Goal: Transaction & Acquisition: Book appointment/travel/reservation

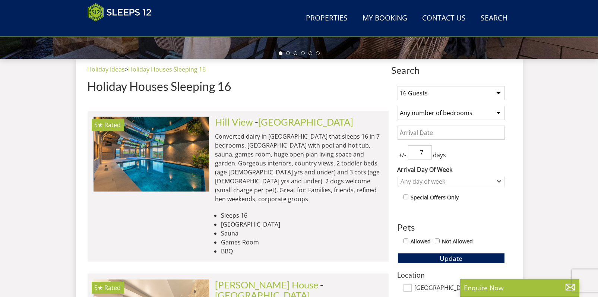
drag, startPoint x: 0, startPoint y: 0, endPoint x: 439, endPoint y: 109, distance: 452.5
click at [439, 109] on select "Any number of bedrooms 4 Bedrooms 5 Bedrooms 6 Bedrooms 7 Bedrooms 8 Bedrooms 9…" at bounding box center [450, 113] width 107 height 14
click at [427, 133] on input "Date" at bounding box center [450, 133] width 107 height 14
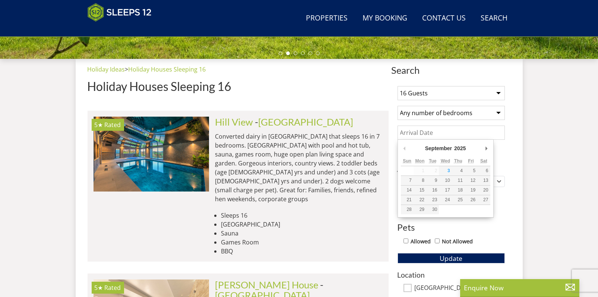
click at [494, 146] on div "+/- 7 days" at bounding box center [450, 152] width 107 height 14
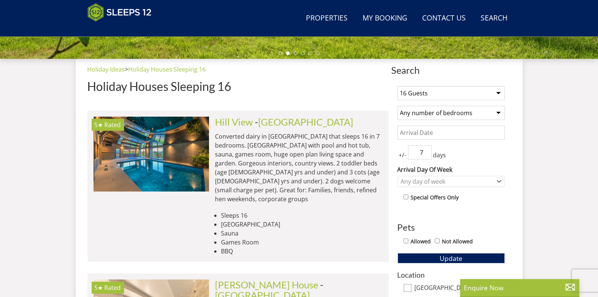
click at [483, 137] on input "Date" at bounding box center [450, 133] width 107 height 14
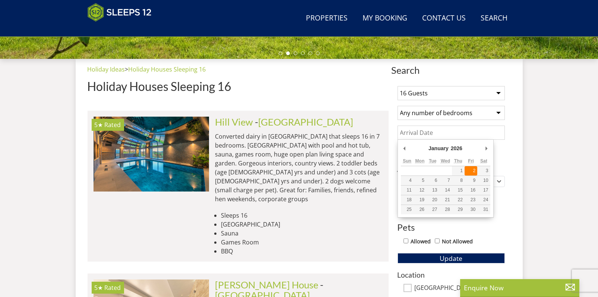
type input "02/01/2026"
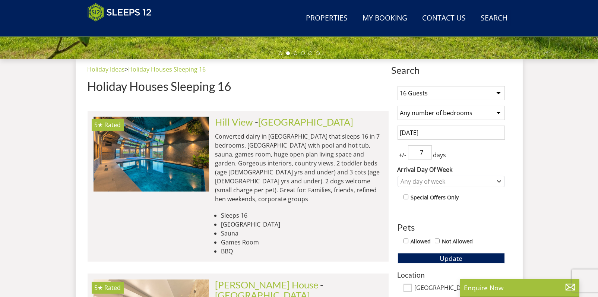
click at [432, 155] on span "days" at bounding box center [440, 154] width 16 height 9
drag, startPoint x: 428, startPoint y: 153, endPoint x: 390, endPoint y: 151, distance: 38.0
click at [408, 150] on input "6" at bounding box center [420, 152] width 24 height 14
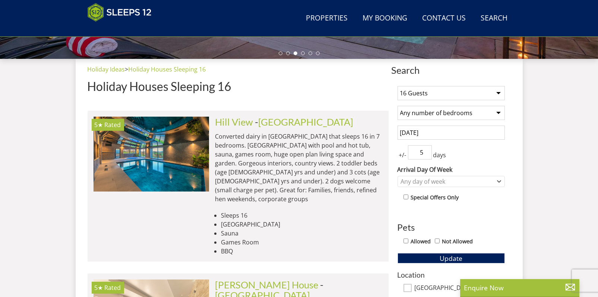
click at [423, 154] on input "5" at bounding box center [420, 152] width 24 height 14
click at [423, 154] on input "4" at bounding box center [420, 152] width 24 height 14
click at [423, 154] on input "3" at bounding box center [420, 152] width 24 height 14
click at [423, 154] on input "2" at bounding box center [420, 152] width 24 height 14
click at [423, 154] on input "1" at bounding box center [420, 152] width 24 height 14
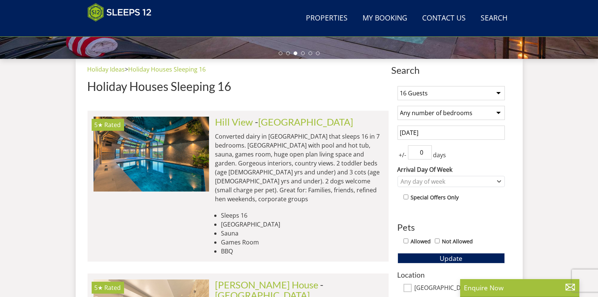
type input "0"
click at [423, 154] on input "0" at bounding box center [420, 152] width 24 height 14
click at [431, 184] on div "Any day of week" at bounding box center [447, 181] width 96 height 8
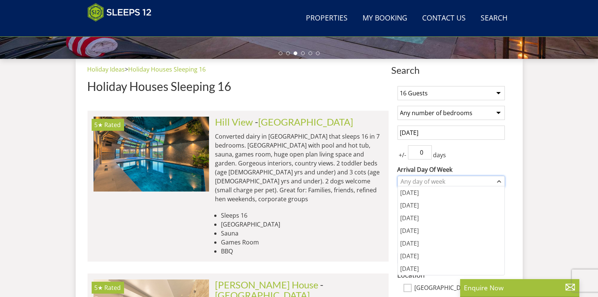
click at [431, 184] on div "Any day of week" at bounding box center [447, 181] width 96 height 8
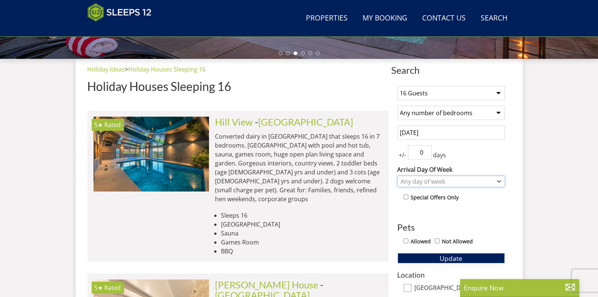
scroll to position [305, 0]
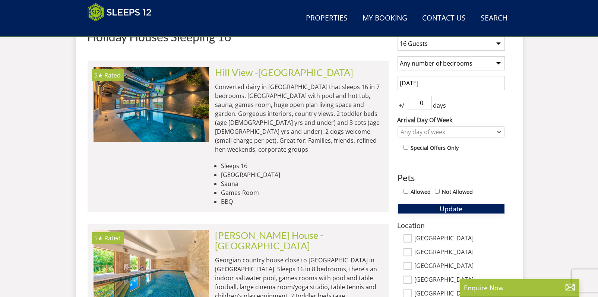
click at [443, 209] on span "Update" at bounding box center [450, 208] width 23 height 9
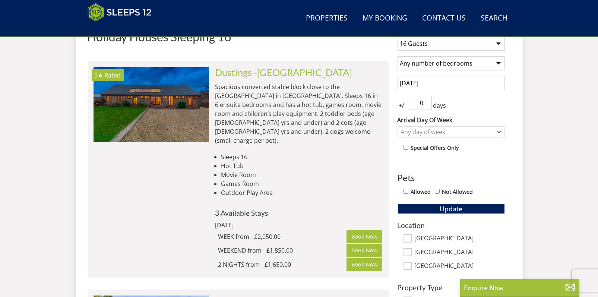
scroll to position [230, 0]
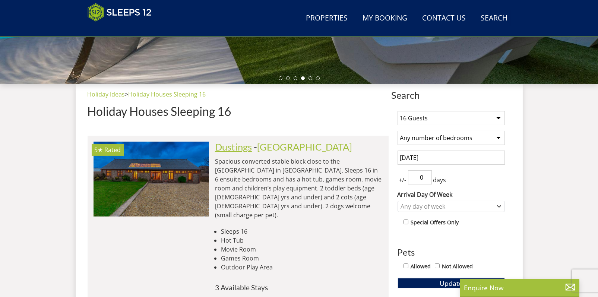
drag, startPoint x: 275, startPoint y: 147, endPoint x: 239, endPoint y: 148, distance: 36.1
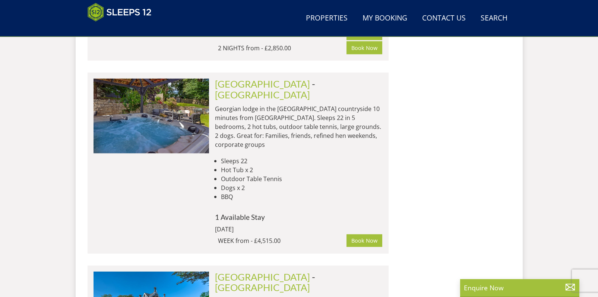
scroll to position [2626, 0]
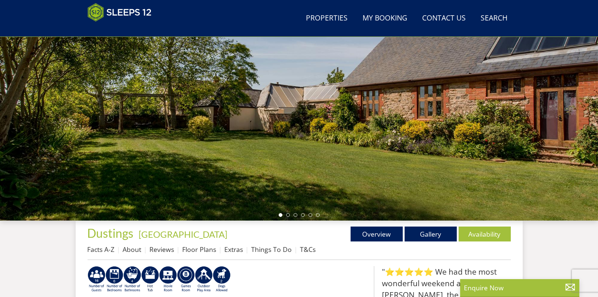
scroll to position [19, 0]
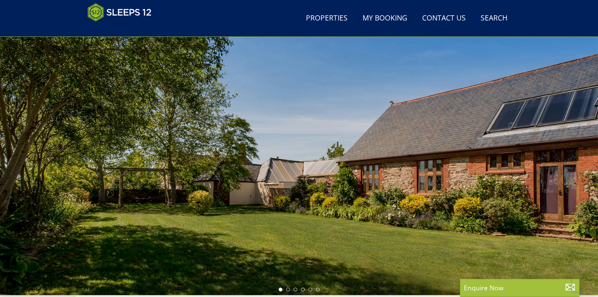
click at [574, 158] on div at bounding box center [299, 164] width 598 height 261
drag, startPoint x: 584, startPoint y: 158, endPoint x: 343, endPoint y: 149, distance: 240.7
click at [347, 150] on div at bounding box center [299, 164] width 598 height 261
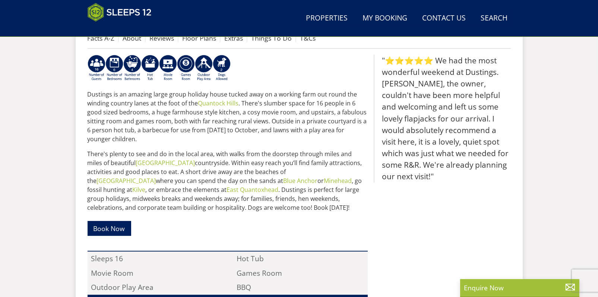
scroll to position [193, 0]
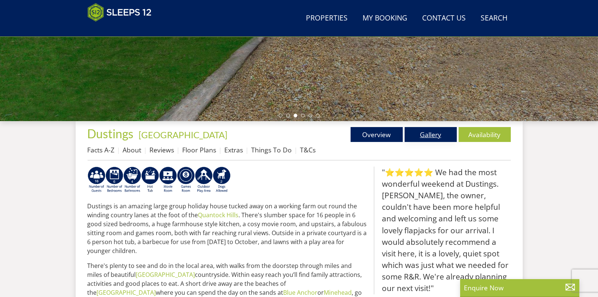
click at [409, 133] on link "Gallery" at bounding box center [430, 134] width 52 height 15
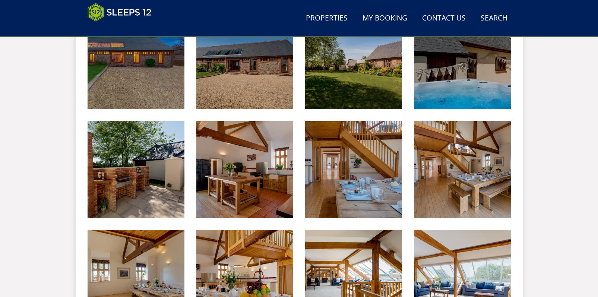
scroll to position [260, 0]
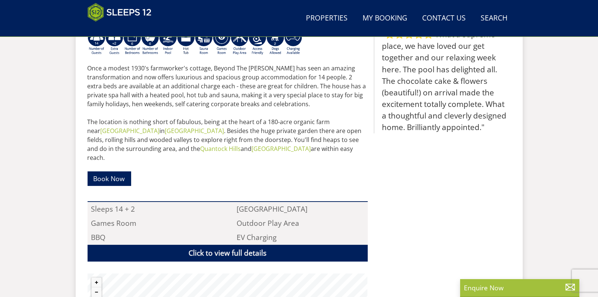
scroll to position [230, 0]
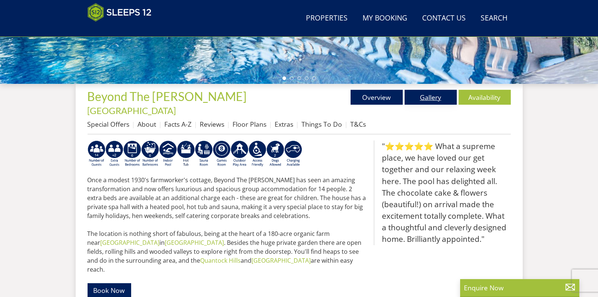
click at [428, 96] on link "Gallery" at bounding box center [430, 97] width 52 height 15
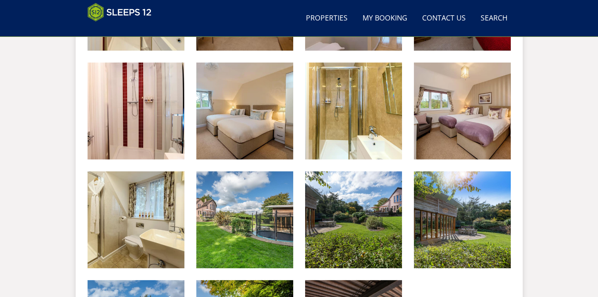
scroll to position [1060, 0]
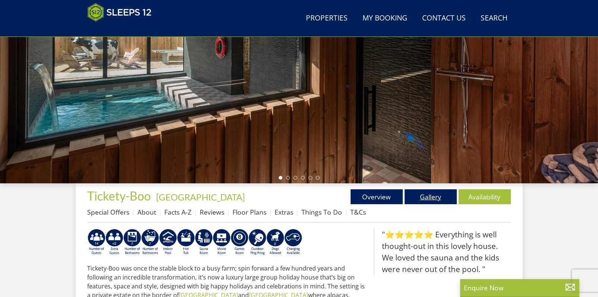
click at [444, 194] on link "Gallery" at bounding box center [430, 196] width 52 height 15
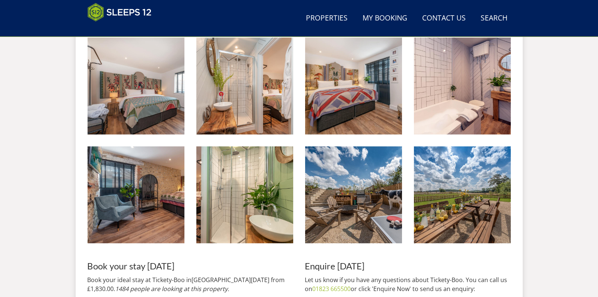
scroll to position [1049, 0]
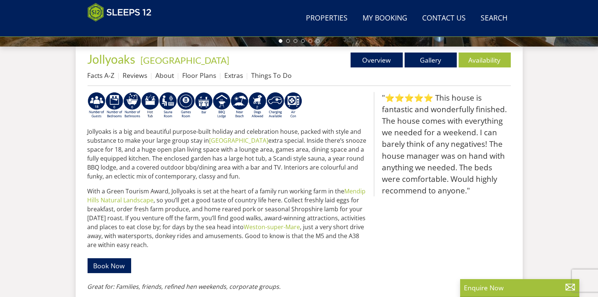
scroll to position [143, 0]
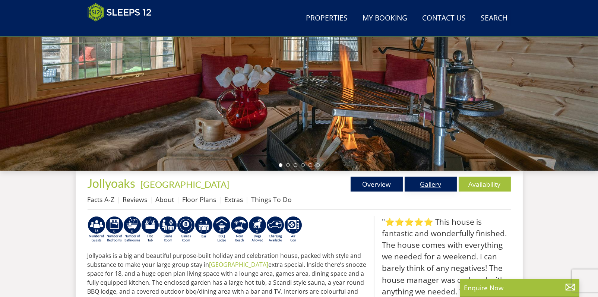
click at [414, 185] on link "Gallery" at bounding box center [430, 184] width 52 height 15
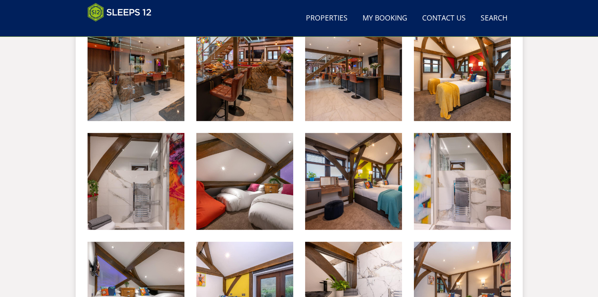
scroll to position [671, 0]
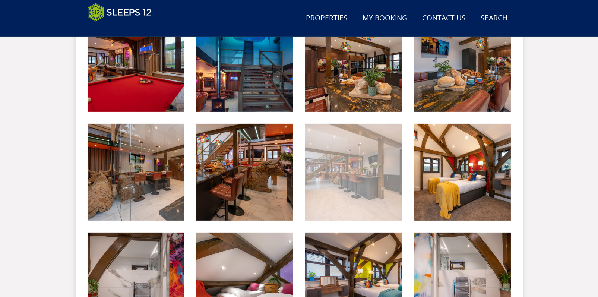
click at [338, 185] on img at bounding box center [353, 172] width 97 height 97
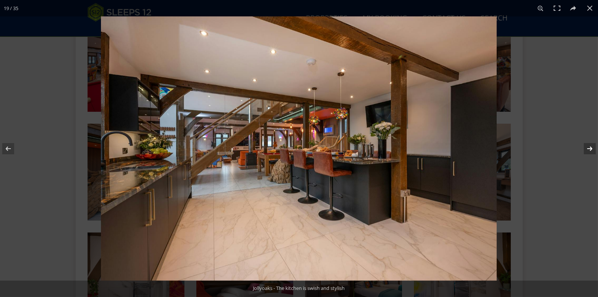
click at [587, 150] on button at bounding box center [585, 148] width 26 height 37
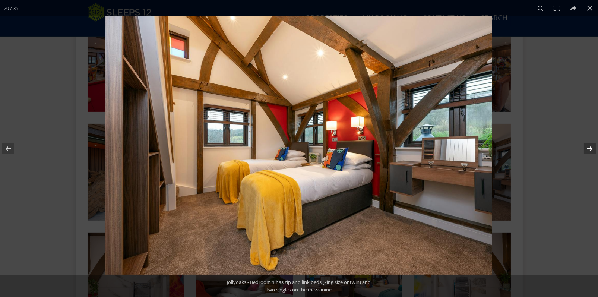
click at [587, 150] on button at bounding box center [585, 148] width 26 height 37
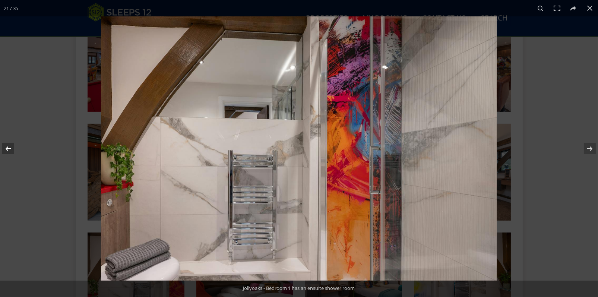
click at [13, 147] on button at bounding box center [13, 148] width 26 height 37
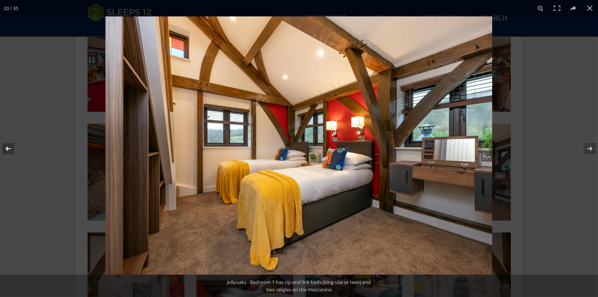
click at [13, 147] on button at bounding box center [13, 148] width 26 height 37
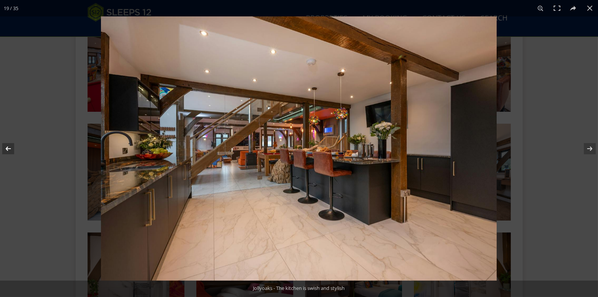
click at [13, 147] on button at bounding box center [13, 148] width 26 height 37
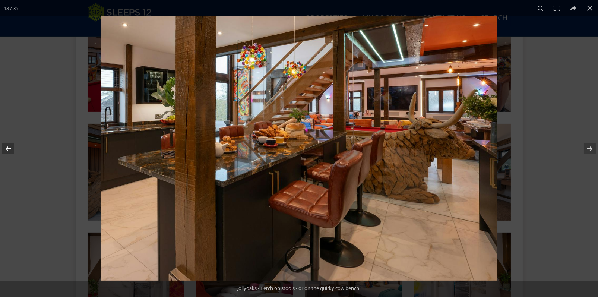
click at [13, 147] on button at bounding box center [13, 148] width 26 height 37
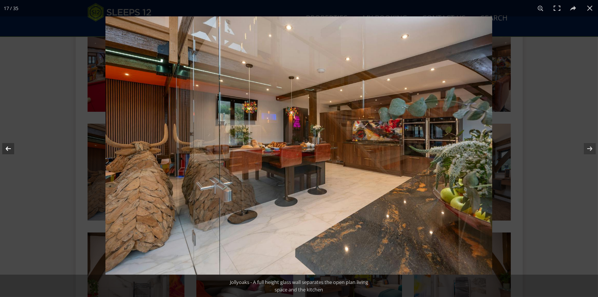
click at [13, 147] on button at bounding box center [13, 148] width 26 height 37
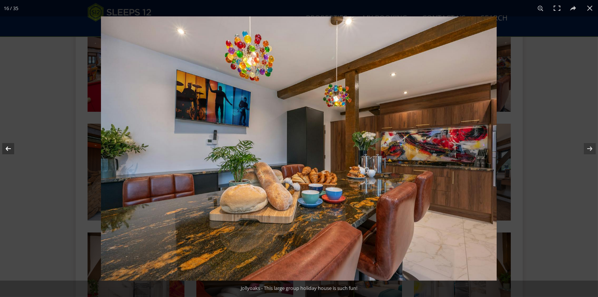
click at [13, 147] on button at bounding box center [13, 148] width 26 height 37
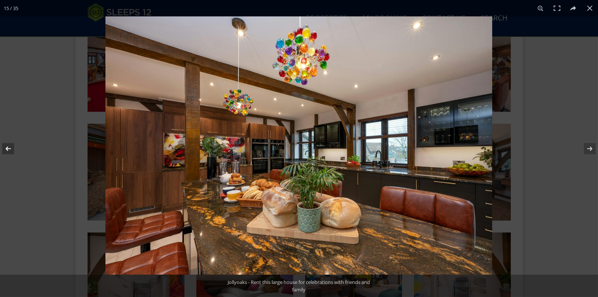
click at [13, 147] on button at bounding box center [13, 148] width 26 height 37
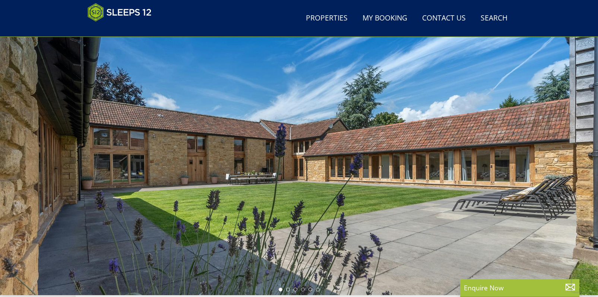
scroll to position [118, 0]
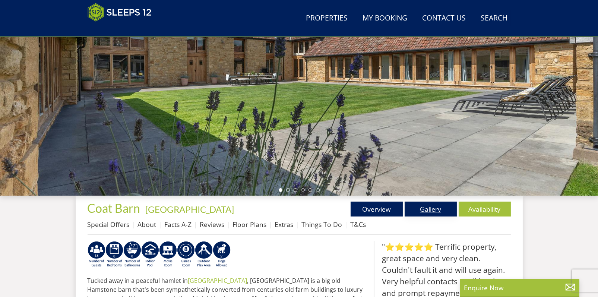
click at [423, 210] on link "Gallery" at bounding box center [430, 208] width 52 height 15
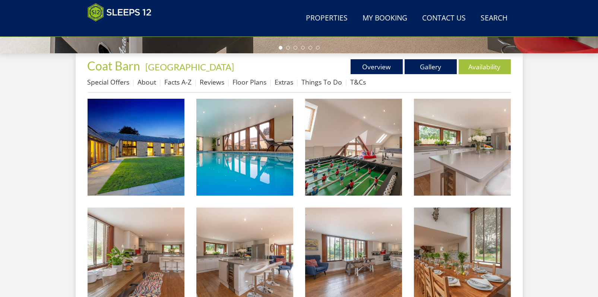
scroll to position [161, 0]
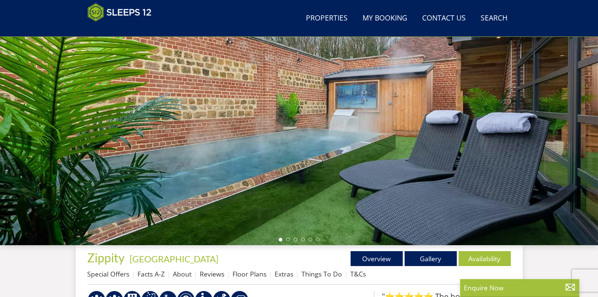
scroll to position [168, 0]
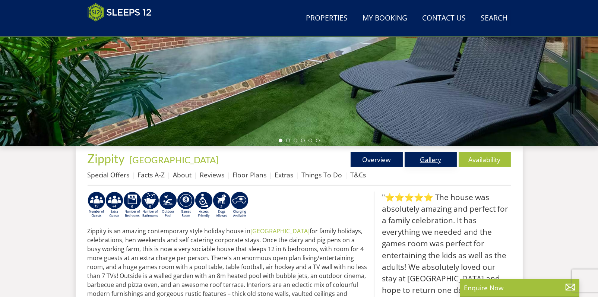
click at [437, 162] on link "Gallery" at bounding box center [430, 159] width 52 height 15
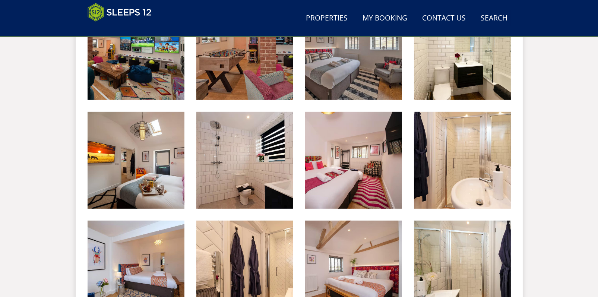
scroll to position [620, 0]
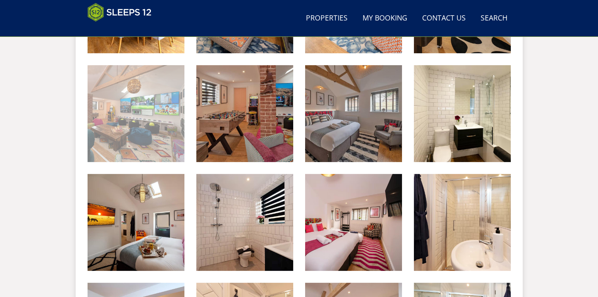
click at [165, 125] on img at bounding box center [136, 113] width 97 height 97
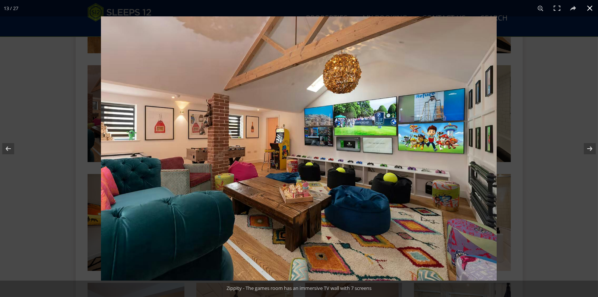
click at [592, 9] on button at bounding box center [589, 8] width 16 height 16
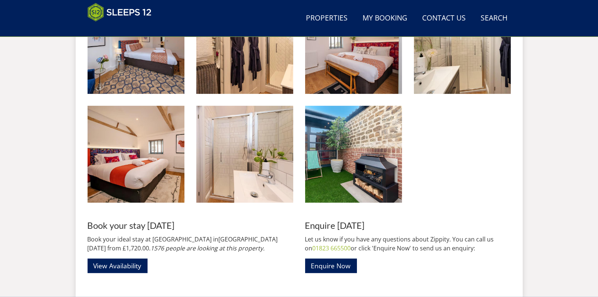
scroll to position [993, 0]
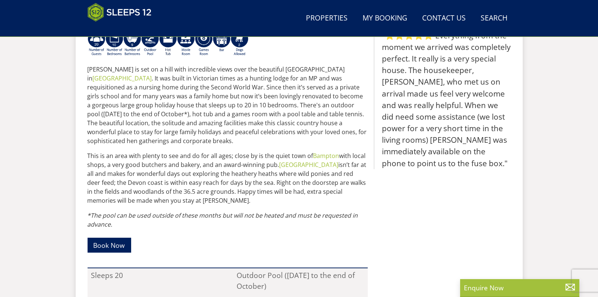
scroll to position [218, 0]
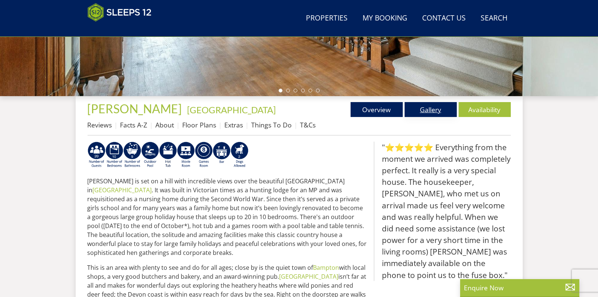
click at [416, 102] on link "Gallery" at bounding box center [430, 109] width 52 height 15
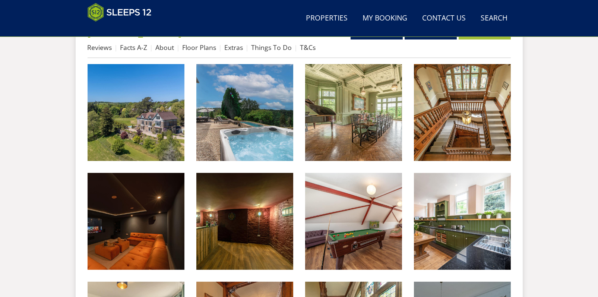
scroll to position [118, 0]
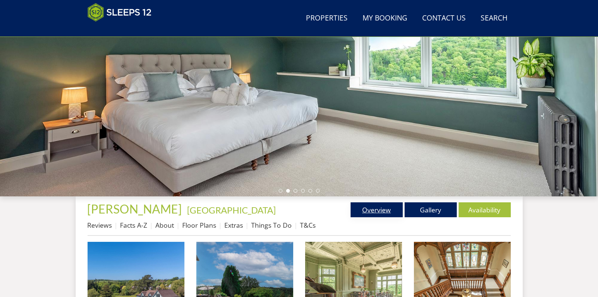
click at [396, 204] on link "Overview" at bounding box center [376, 209] width 52 height 15
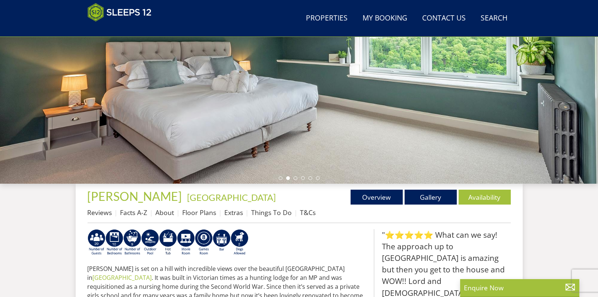
scroll to position [31, 0]
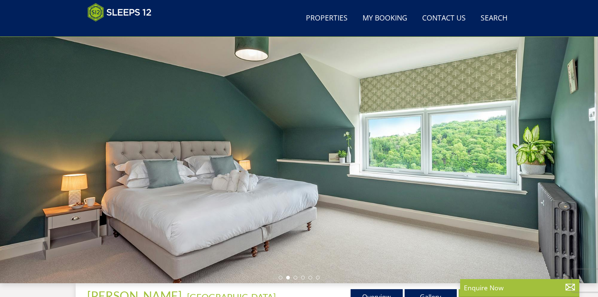
click at [581, 143] on div at bounding box center [299, 152] width 598 height 261
drag, startPoint x: 503, startPoint y: 176, endPoint x: 239, endPoint y: 167, distance: 264.2
click at [340, 171] on div at bounding box center [299, 152] width 598 height 261
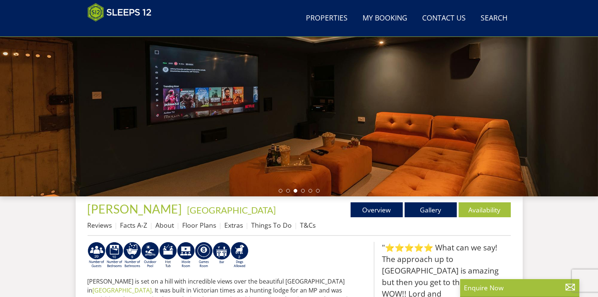
scroll to position [93, 0]
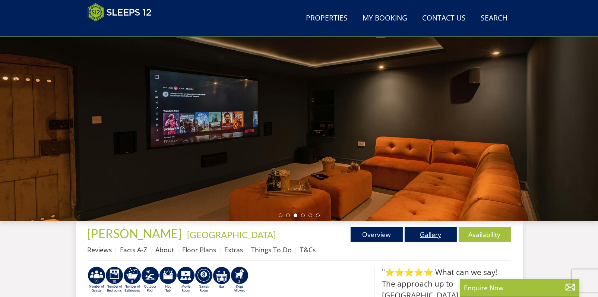
click at [434, 227] on link "Gallery" at bounding box center [430, 234] width 52 height 15
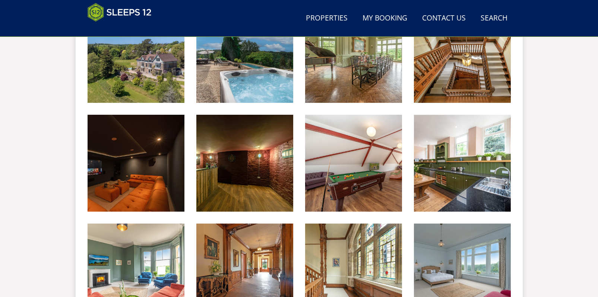
scroll to position [267, 0]
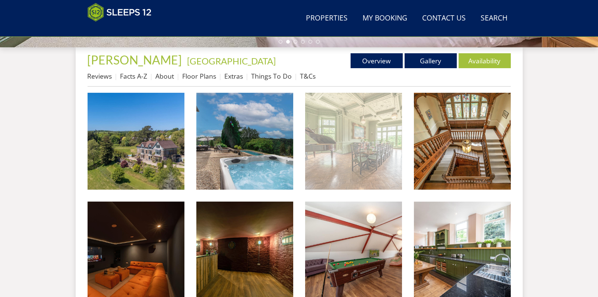
click at [368, 176] on img at bounding box center [353, 141] width 97 height 97
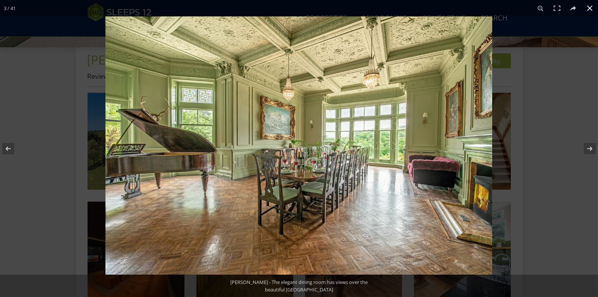
click at [559, 165] on div at bounding box center [404, 164] width 598 height 297
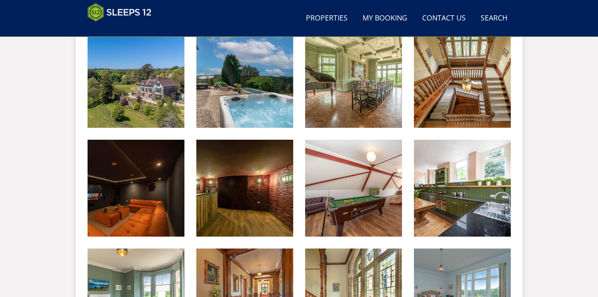
scroll to position [416, 0]
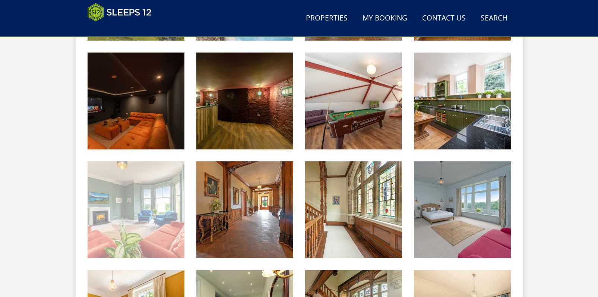
click at [114, 223] on img at bounding box center [136, 209] width 97 height 97
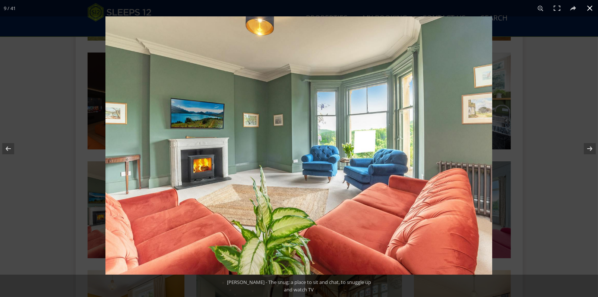
click at [555, 85] on div at bounding box center [404, 164] width 598 height 297
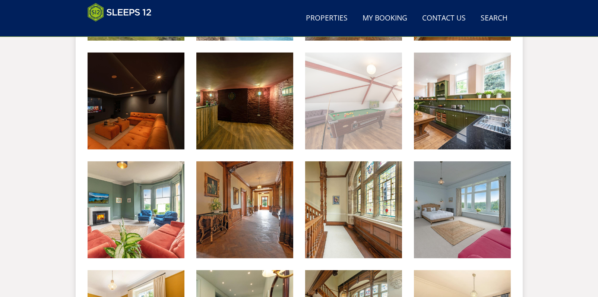
scroll to position [341, 0]
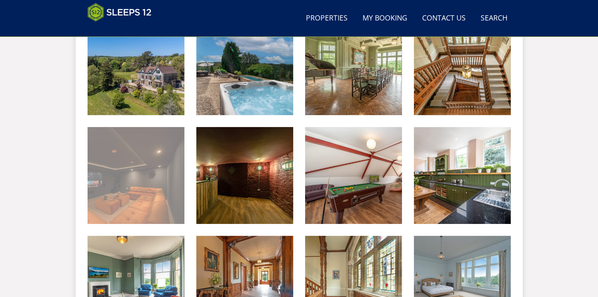
click at [149, 199] on img at bounding box center [136, 175] width 97 height 97
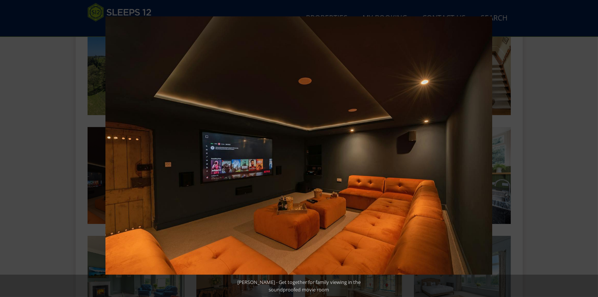
click at [568, 108] on div at bounding box center [404, 164] width 598 height 297
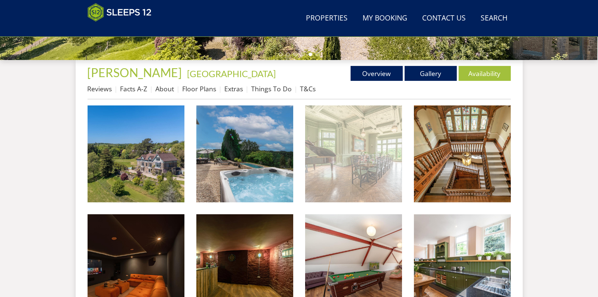
scroll to position [242, 0]
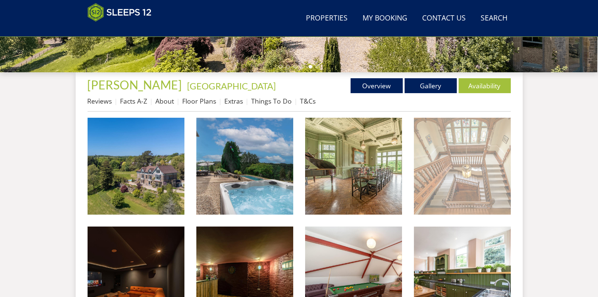
click at [430, 151] on img at bounding box center [462, 166] width 97 height 97
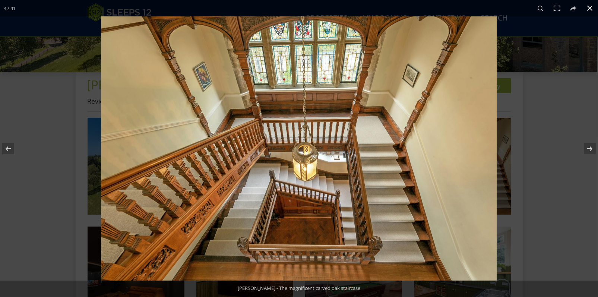
scroll to position [501, 0]
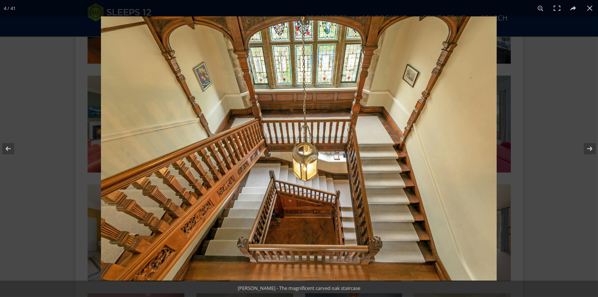
click at [549, 113] on div at bounding box center [400, 164] width 598 height 297
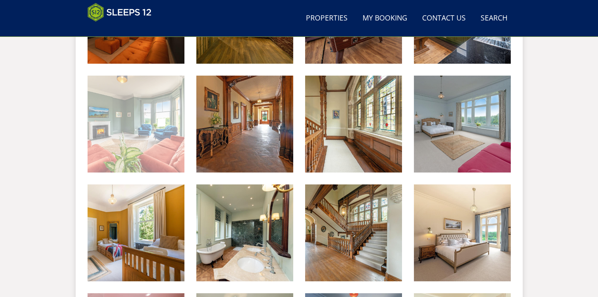
click at [129, 150] on img at bounding box center [136, 124] width 97 height 97
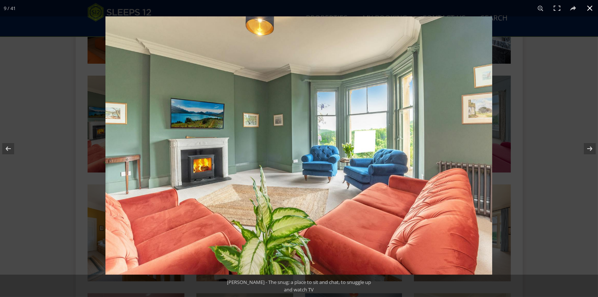
click at [565, 101] on div at bounding box center [404, 164] width 598 height 297
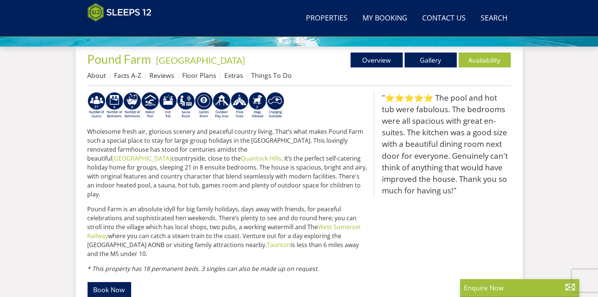
scroll to position [156, 0]
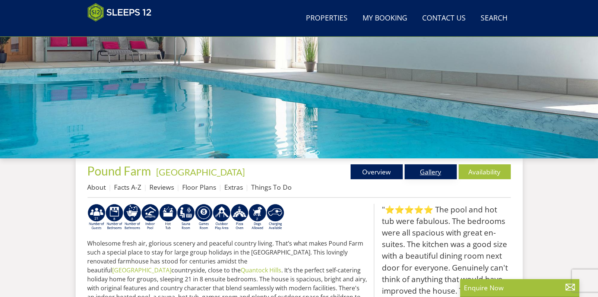
click at [444, 172] on link "Gallery" at bounding box center [430, 171] width 52 height 15
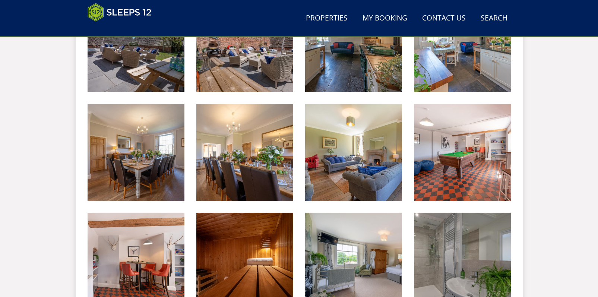
scroll to position [56, 0]
